Goal: Browse casually: Explore the website without a specific task or goal

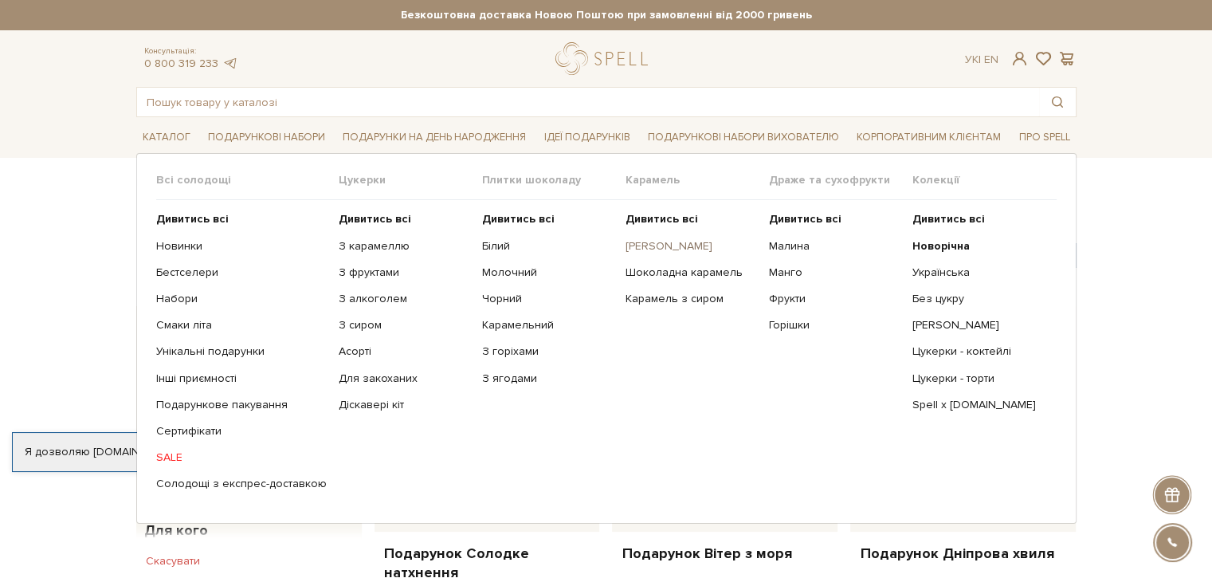
click at [650, 246] on link "[PERSON_NAME]" at bounding box center [690, 246] width 131 height 14
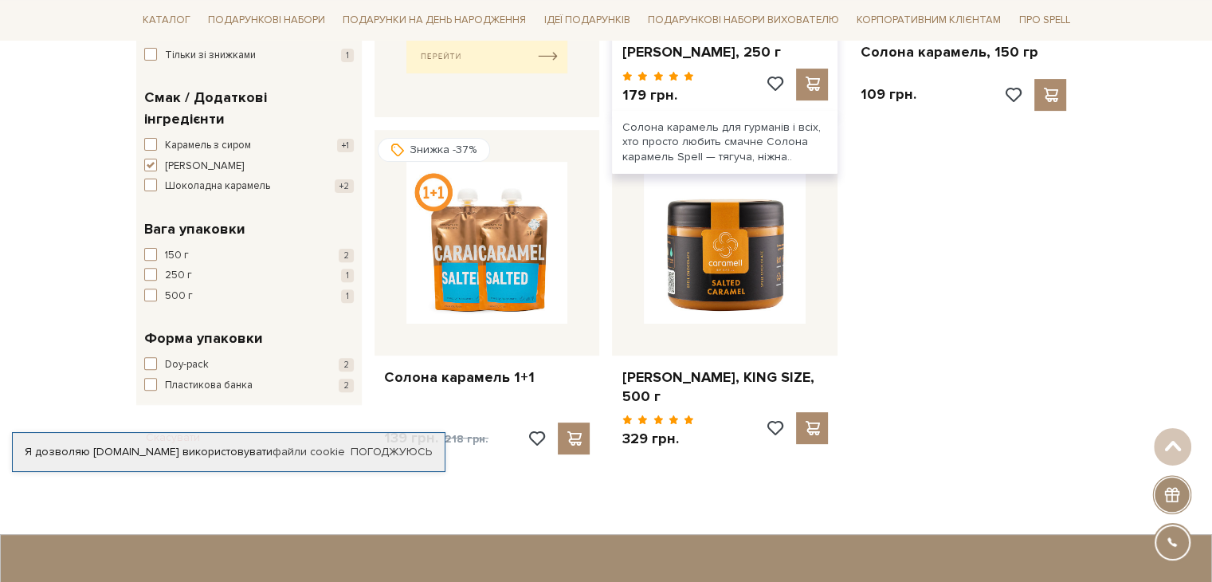
scroll to position [558, 0]
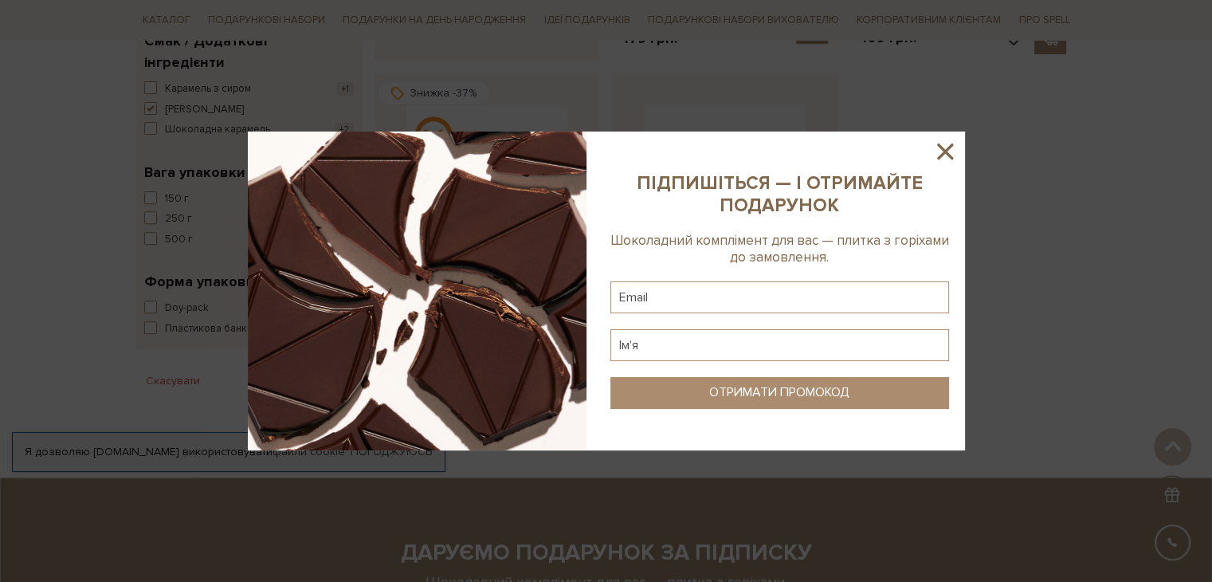
click at [939, 151] on icon at bounding box center [944, 151] width 27 height 27
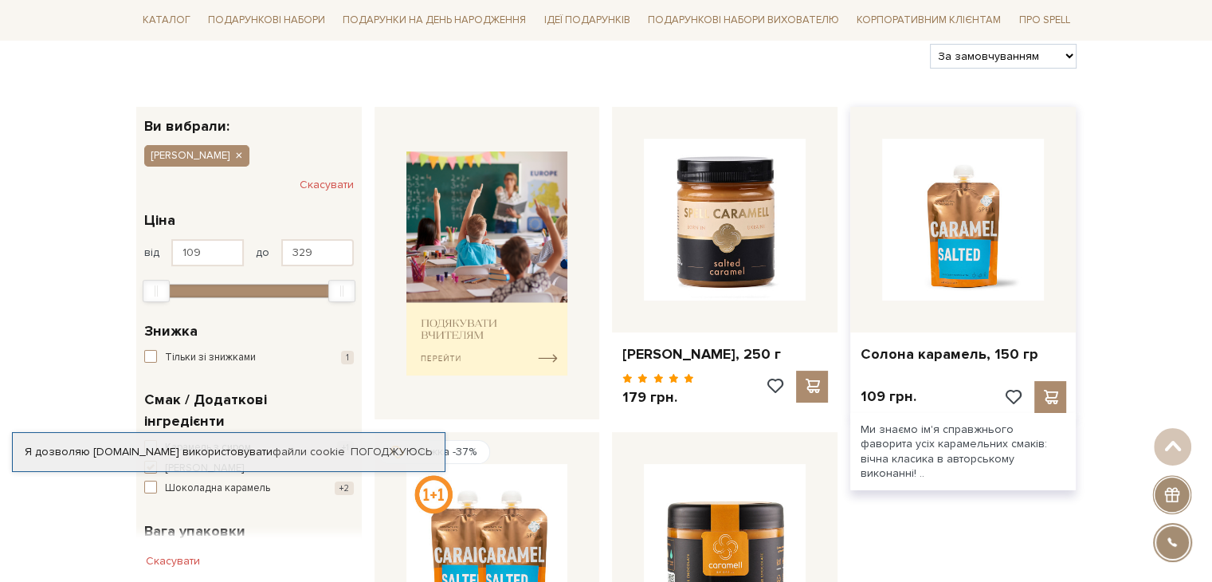
scroll to position [0, 0]
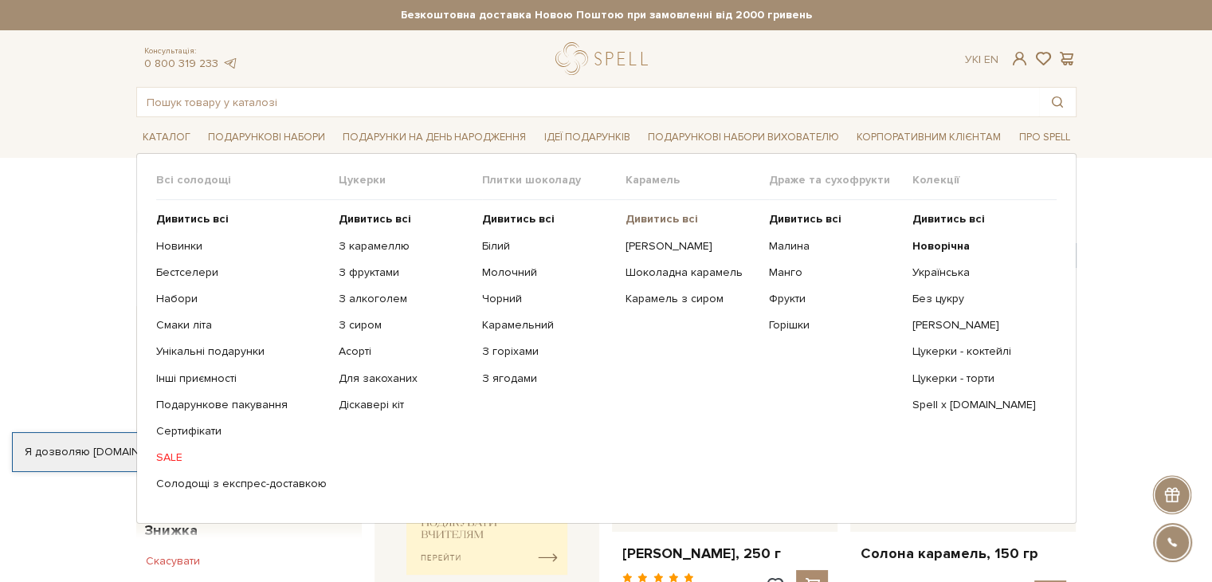
click at [661, 214] on b "Дивитись всі" at bounding box center [661, 219] width 73 height 14
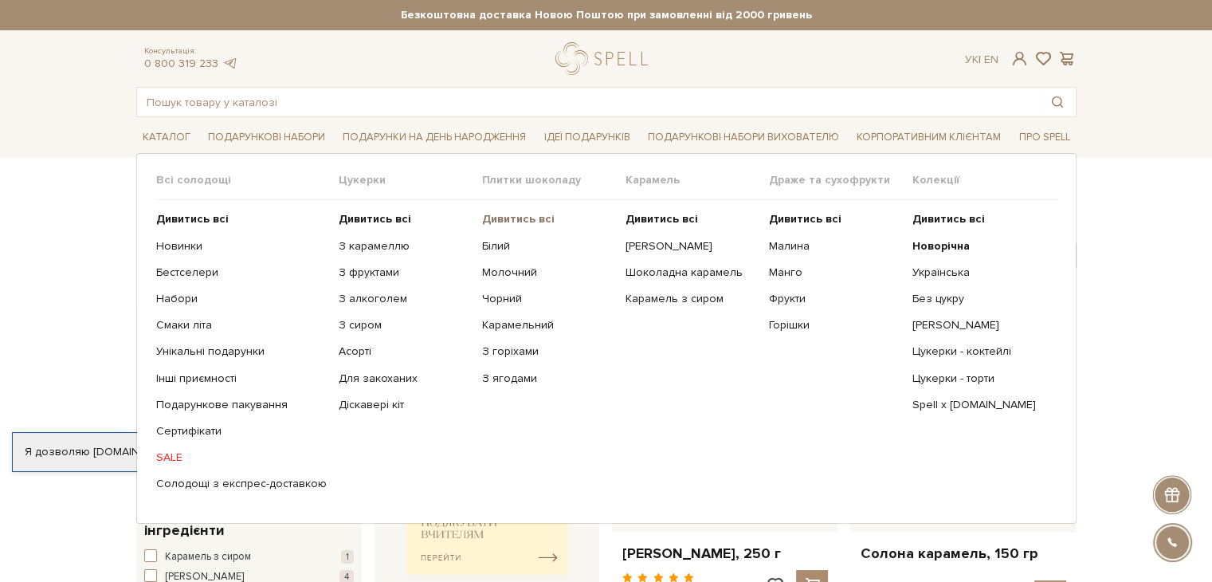
click at [513, 218] on b "Дивитись всі" at bounding box center [518, 219] width 73 height 14
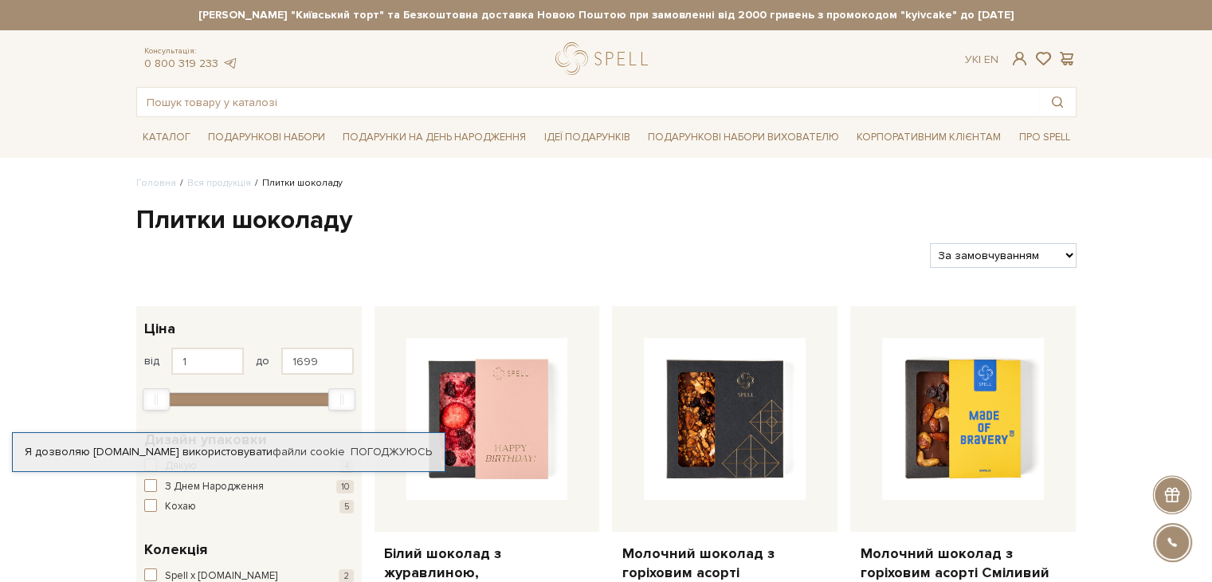
click at [751, 14] on strong "[PERSON_NAME] "Київський торт" та Безкоштовна доставка Новою Поштою при замовле…" at bounding box center [606, 15] width 940 height 14
